Goal: Use online tool/utility

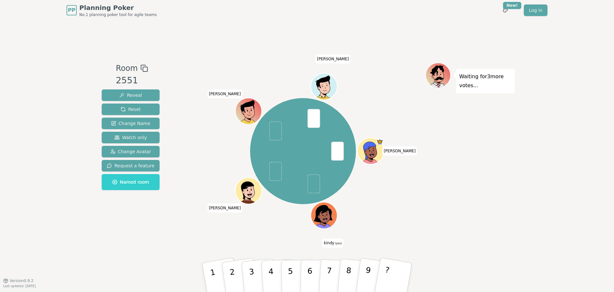
click at [24, 103] on div "PP Planning Poker No.1 planning poker tool for agile teams Toggle theme New! Lo…" at bounding box center [307, 146] width 614 height 292
click at [266, 270] on button "4" at bounding box center [278, 277] width 35 height 50
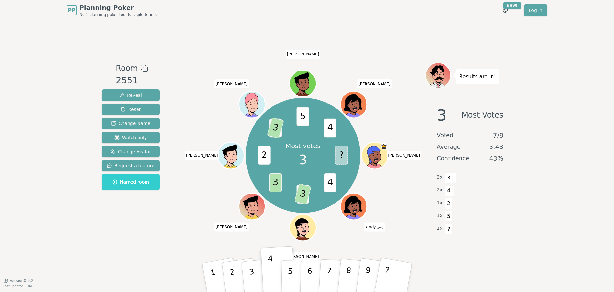
click at [100, 245] on div "Room 2551 Reveal Reset Change Name Watch only Change Avatar Request a feature N…" at bounding box center [307, 150] width 416 height 260
click at [94, 212] on div "PP Planning Poker No.1 planning poker tool for agile teams Toggle theme New! Lo…" at bounding box center [307, 146] width 614 height 292
click at [569, 36] on div "PP Planning Poker No.1 planning poker tool for agile teams Toggle theme New! Lo…" at bounding box center [307, 146] width 614 height 292
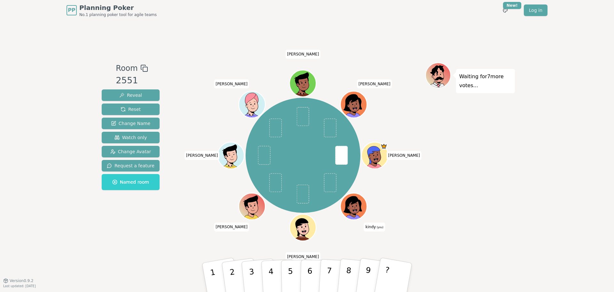
click at [366, 256] on div "Room 2551 Reveal Reset Change Name Watch only Change Avatar Request a feature N…" at bounding box center [307, 150] width 416 height 260
click at [235, 271] on button "2" at bounding box center [240, 277] width 38 height 52
click at [215, 272] on button "1" at bounding box center [221, 277] width 40 height 53
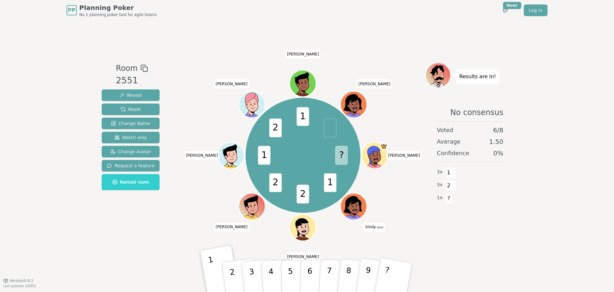
click at [544, 75] on div "PP Planning Poker No.1 planning poker tool for agile teams Toggle theme New! Lo…" at bounding box center [307, 146] width 614 height 292
